Goal: Task Accomplishment & Management: Manage account settings

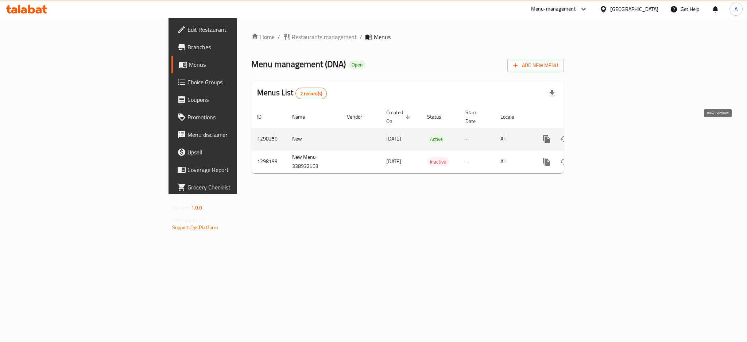
click at [603, 136] on icon "enhanced table" at bounding box center [599, 139] width 7 height 7
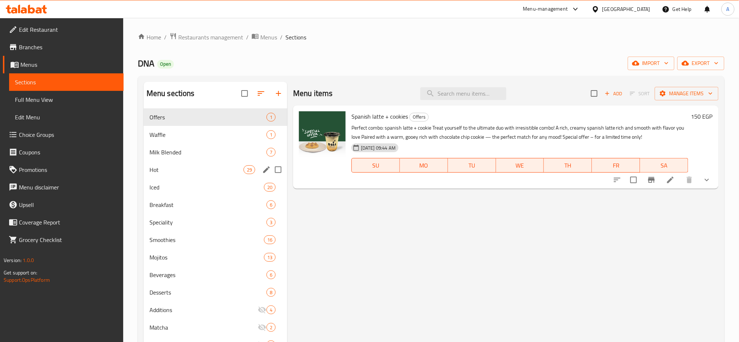
click at [182, 161] on div "Milk Blended 7" at bounding box center [216, 152] width 144 height 18
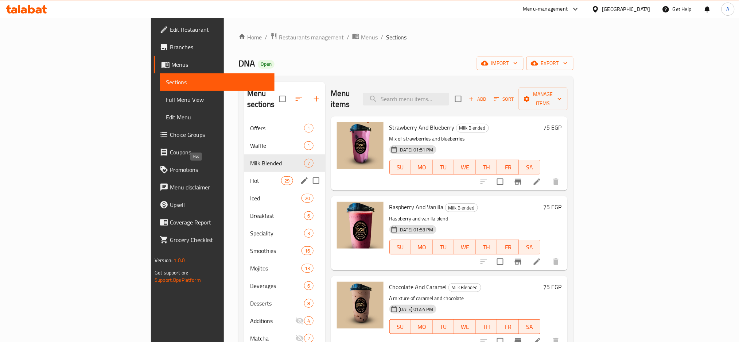
click at [250, 176] on span "Hot" at bounding box center [265, 180] width 31 height 9
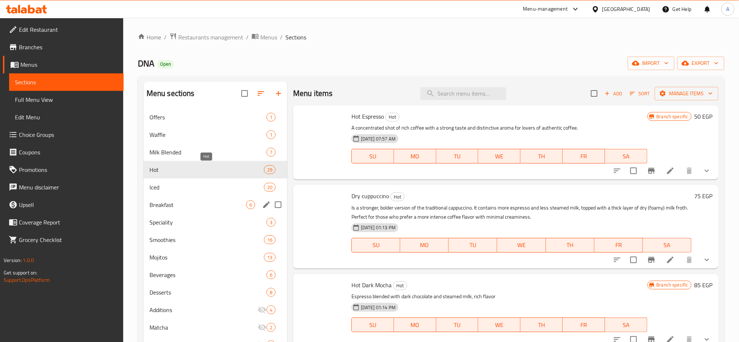
click at [179, 201] on span "Breakfast" at bounding box center [198, 204] width 97 height 9
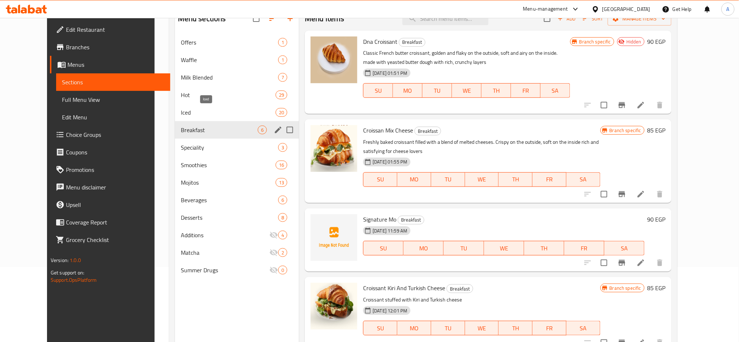
scroll to position [102, 0]
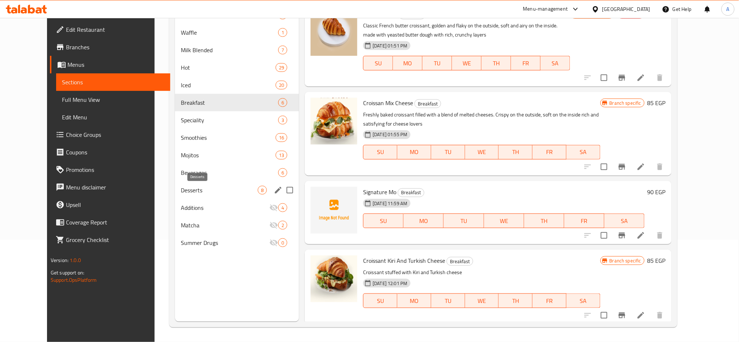
click at [184, 192] on span "Desserts" at bounding box center [219, 190] width 77 height 9
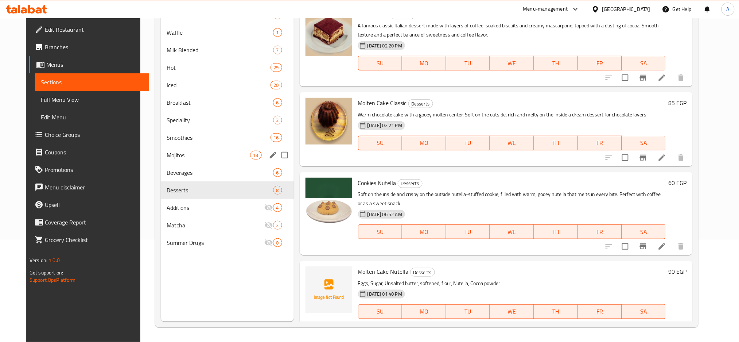
click at [176, 161] on div "Mojitos 13" at bounding box center [227, 155] width 133 height 18
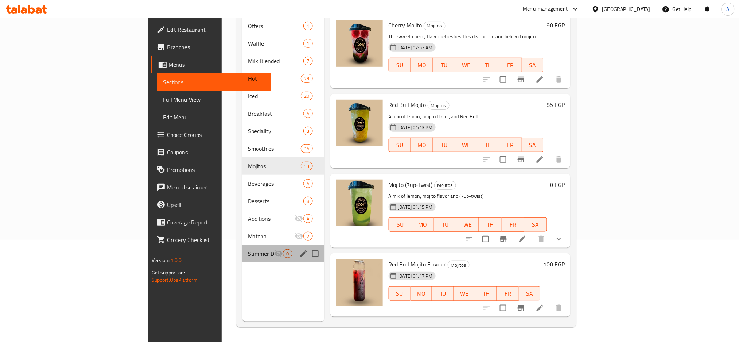
click at [248, 249] on span "Summer Drugs" at bounding box center [261, 253] width 26 height 9
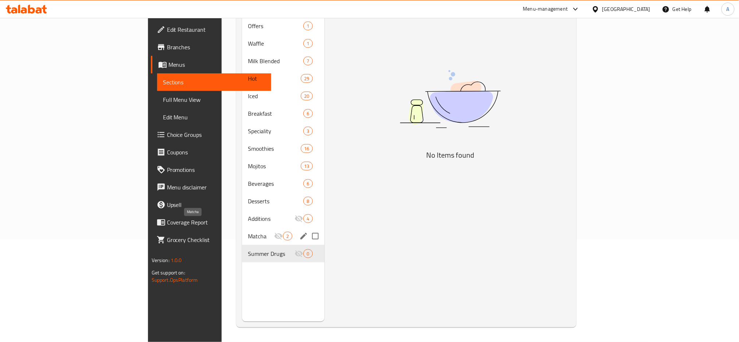
click at [248, 232] on span "Matcha" at bounding box center [261, 236] width 26 height 9
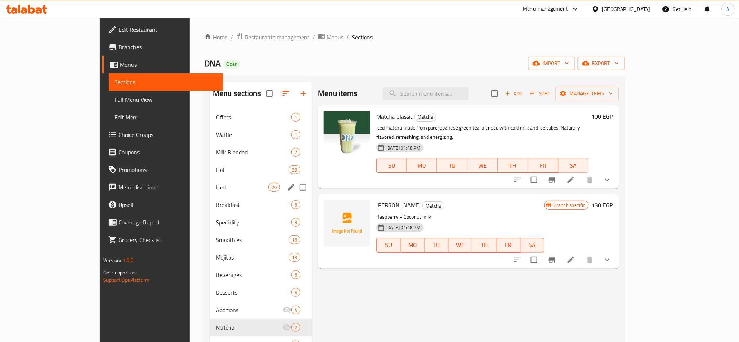
click at [210, 181] on div "Iced 20" at bounding box center [261, 187] width 102 height 18
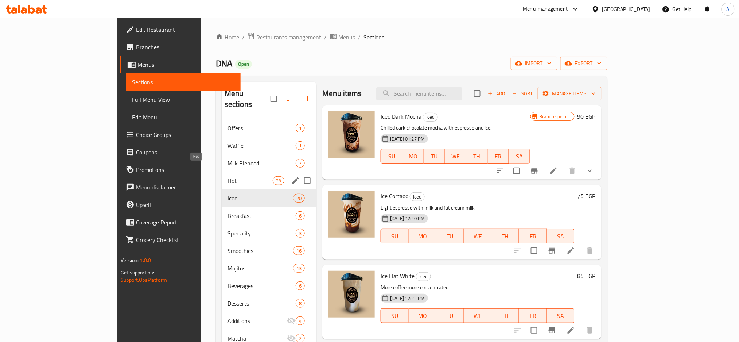
click at [228, 176] on span "Hot" at bounding box center [250, 180] width 45 height 9
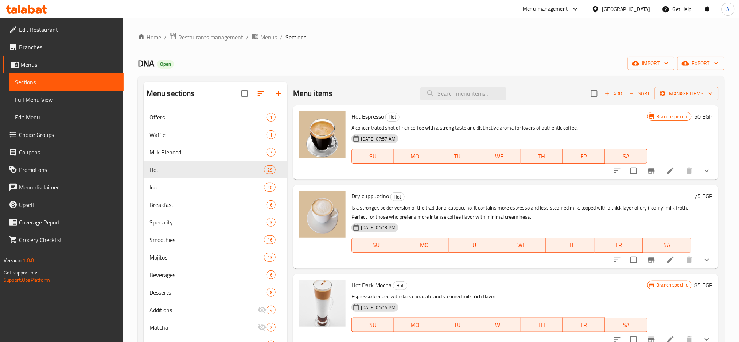
click at [43, 32] on span "Edit Restaurant" at bounding box center [68, 29] width 99 height 9
